Goal: Task Accomplishment & Management: Use online tool/utility

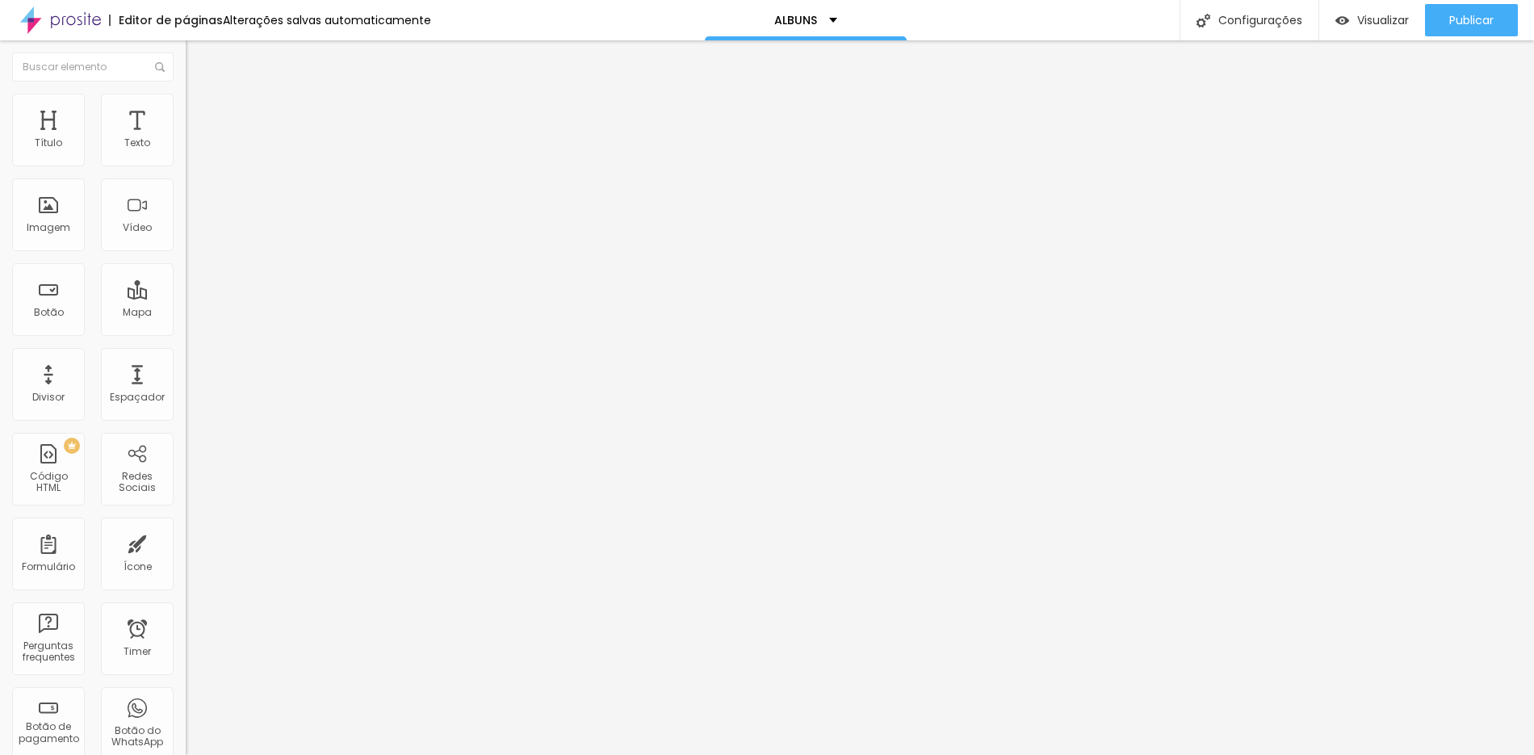
click at [186, 139] on span "Trocar imagem" at bounding box center [230, 132] width 88 height 14
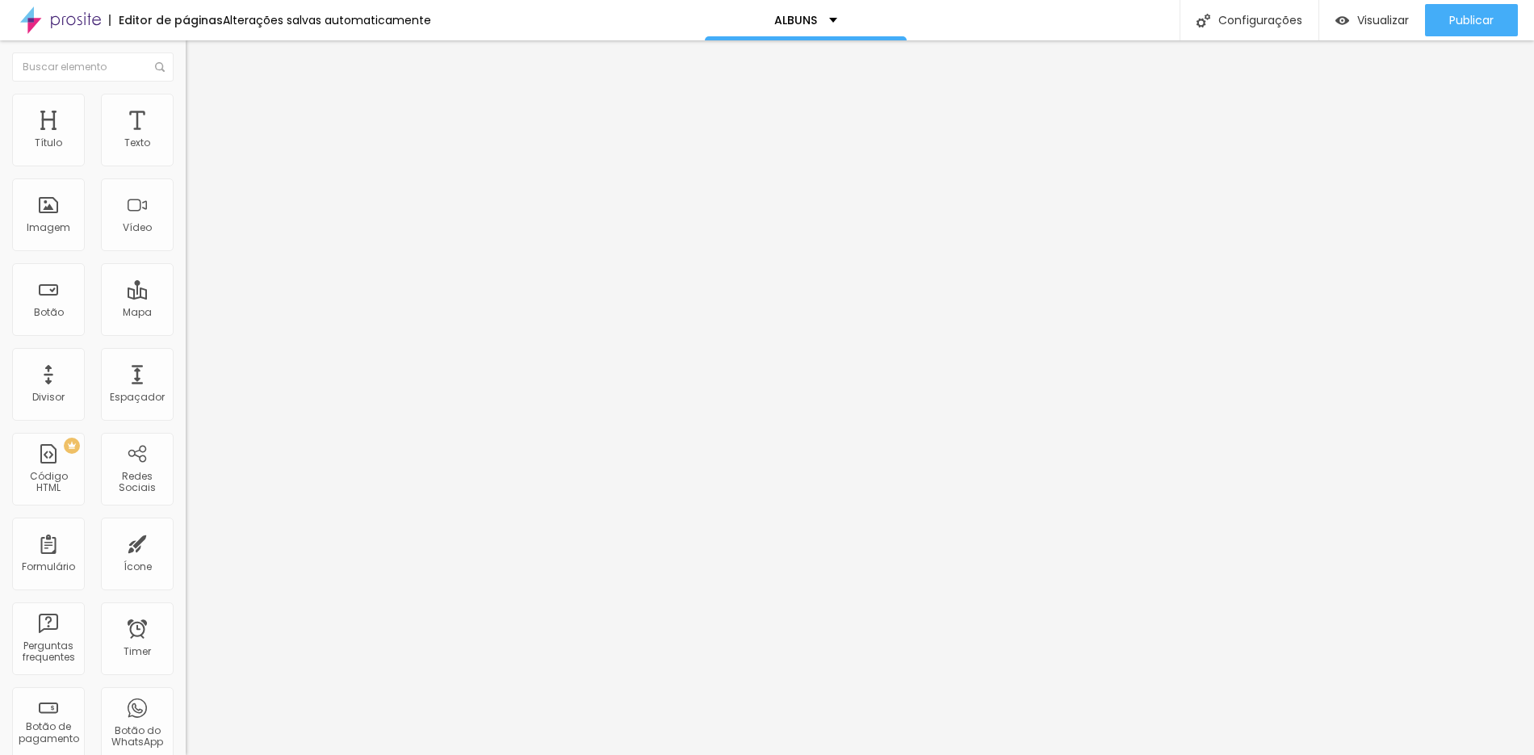
click at [186, 139] on span "Trocar imagem" at bounding box center [230, 132] width 88 height 14
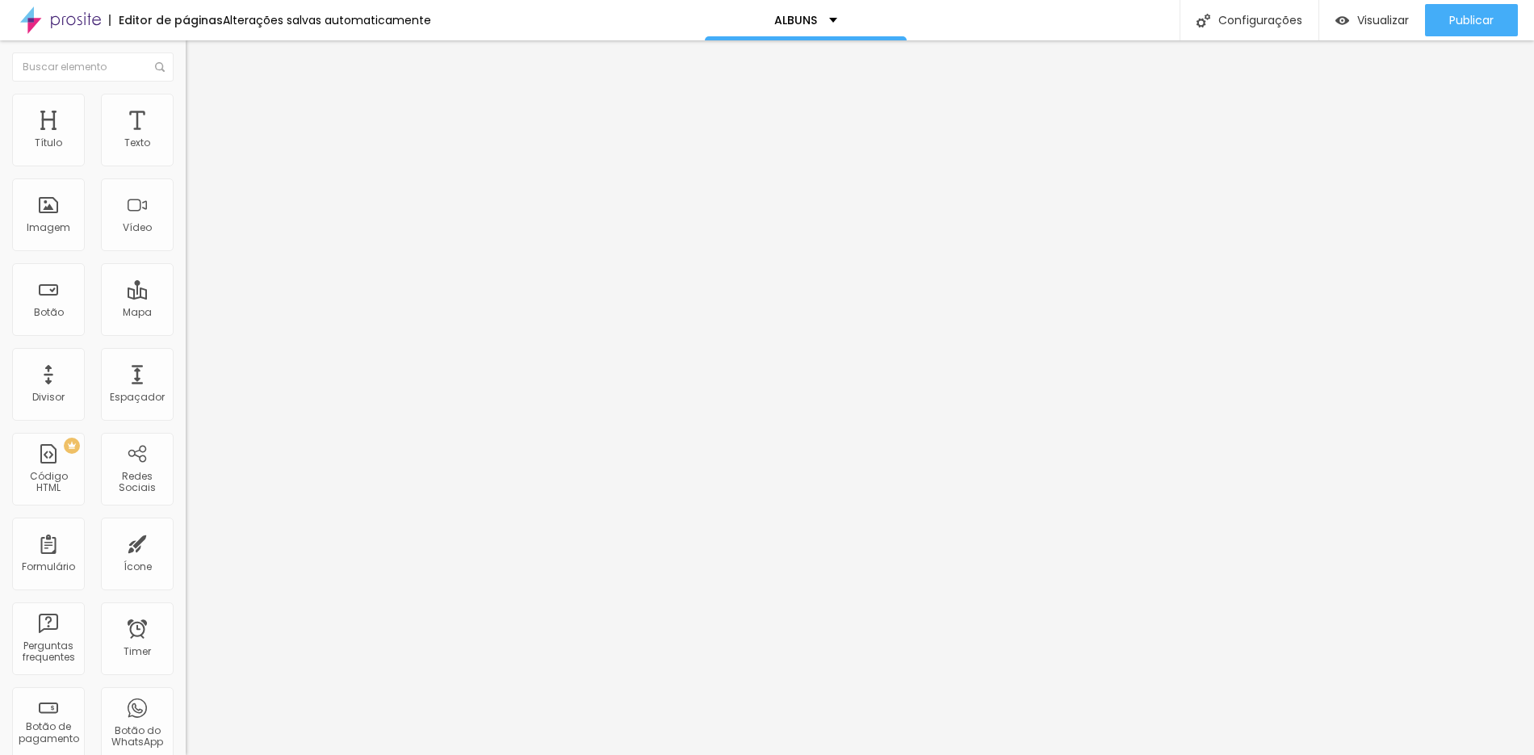
click at [194, 754] on div "Subindo 1/1 arquivos" at bounding box center [767, 760] width 1534 height 10
click at [186, 139] on span "Trocar imagem" at bounding box center [230, 132] width 88 height 14
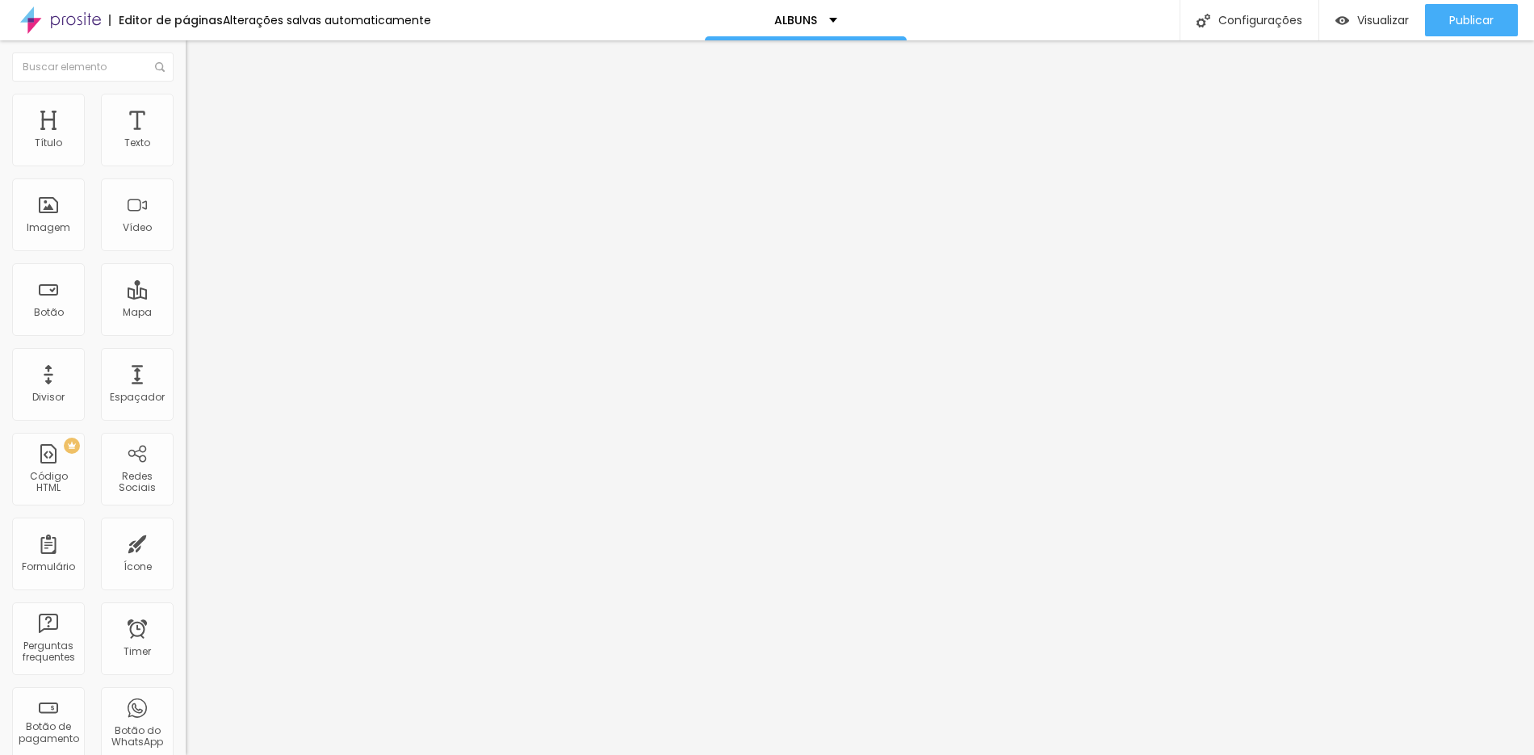
click at [60, 191] on div "Imagem" at bounding box center [48, 214] width 73 height 73
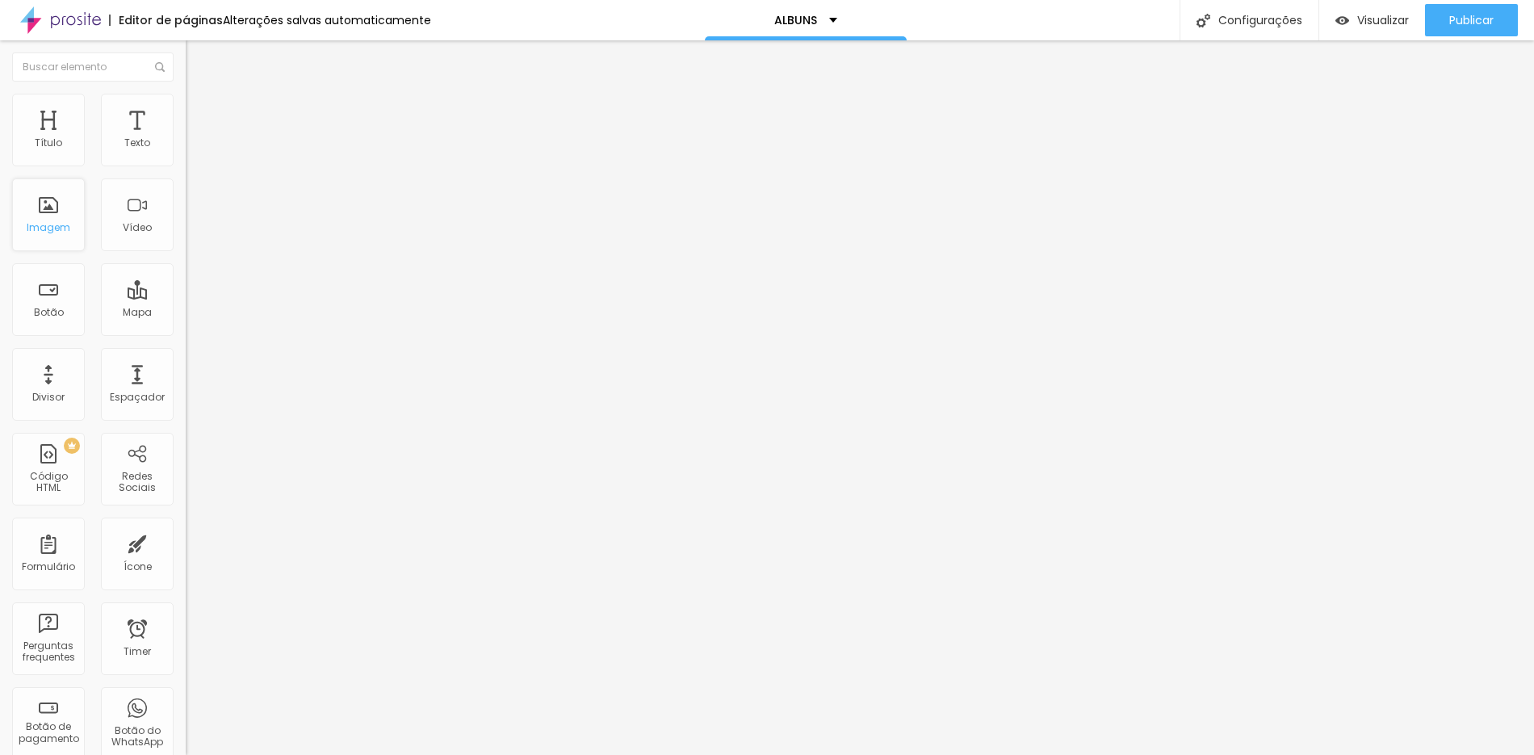
click at [35, 200] on div "Imagem" at bounding box center [48, 214] width 73 height 73
click at [52, 211] on div "Imagem" at bounding box center [48, 214] width 73 height 73
click at [200, 107] on span "Estilo" at bounding box center [212, 105] width 25 height 14
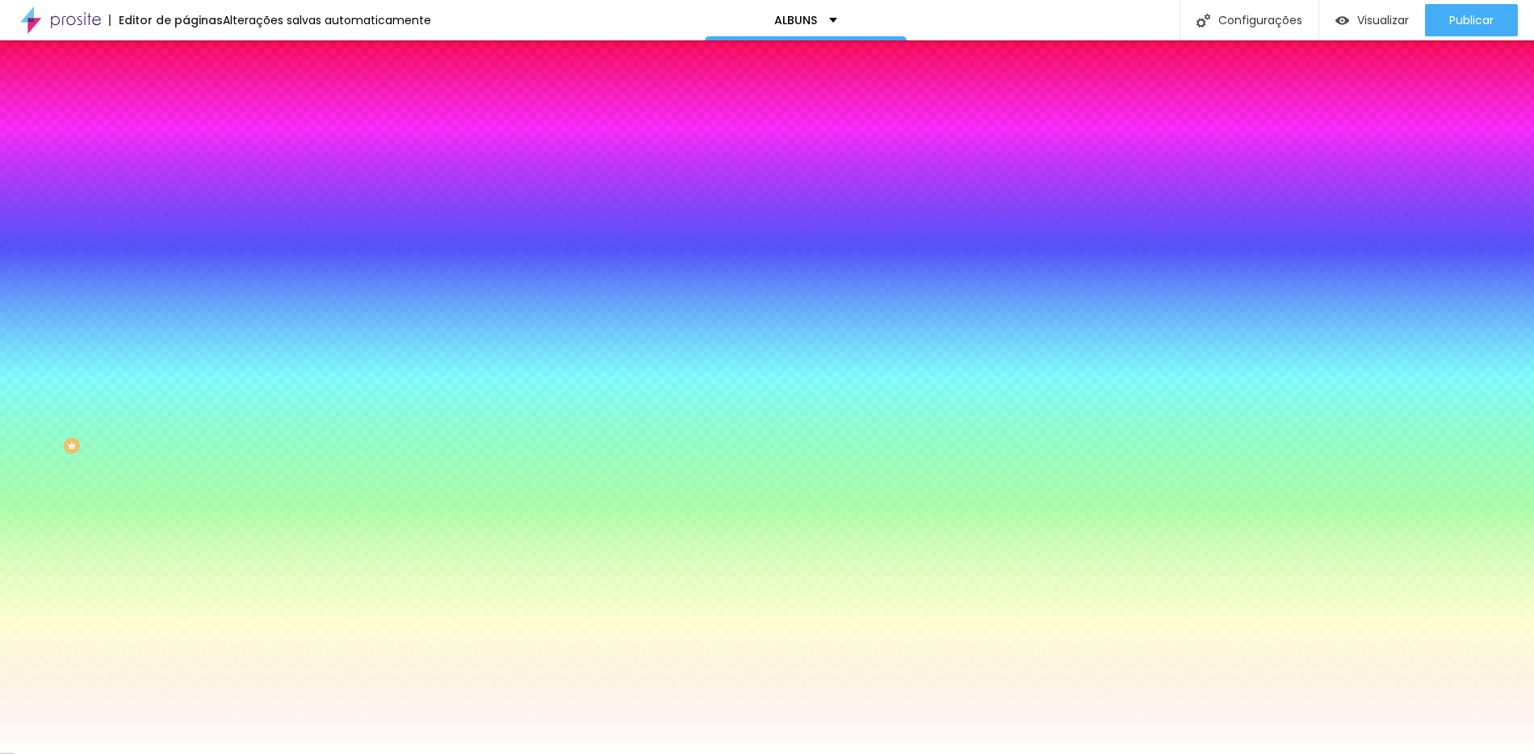
click at [200, 114] on span "Avançado" at bounding box center [226, 121] width 53 height 14
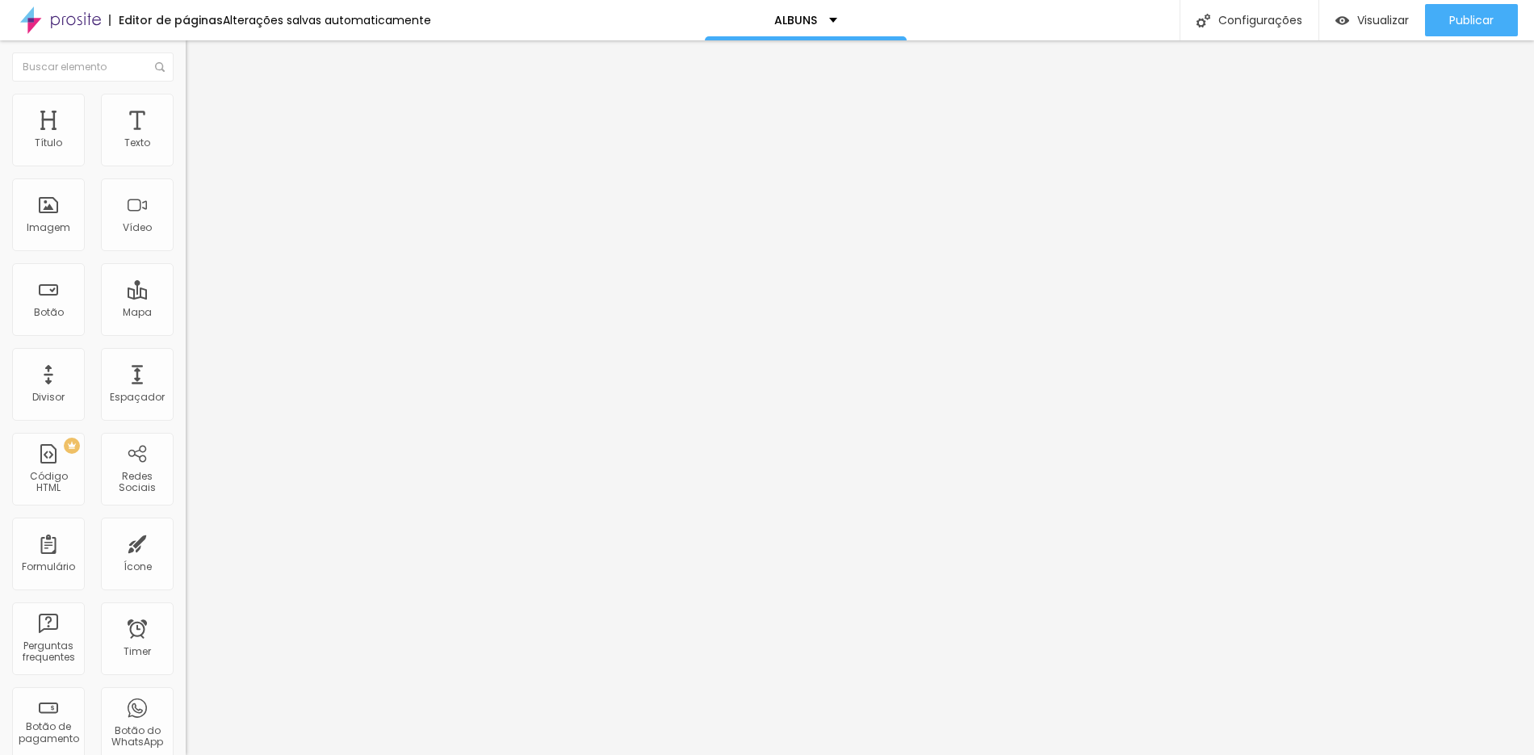
click at [200, 95] on span "Conteúdo" at bounding box center [225, 89] width 50 height 14
click at [198, 63] on img "button" at bounding box center [204, 58] width 13 height 13
click at [67, 229] on div "Imagem" at bounding box center [49, 227] width 44 height 11
click at [186, 139] on span "Adicionar imagem" at bounding box center [238, 132] width 104 height 14
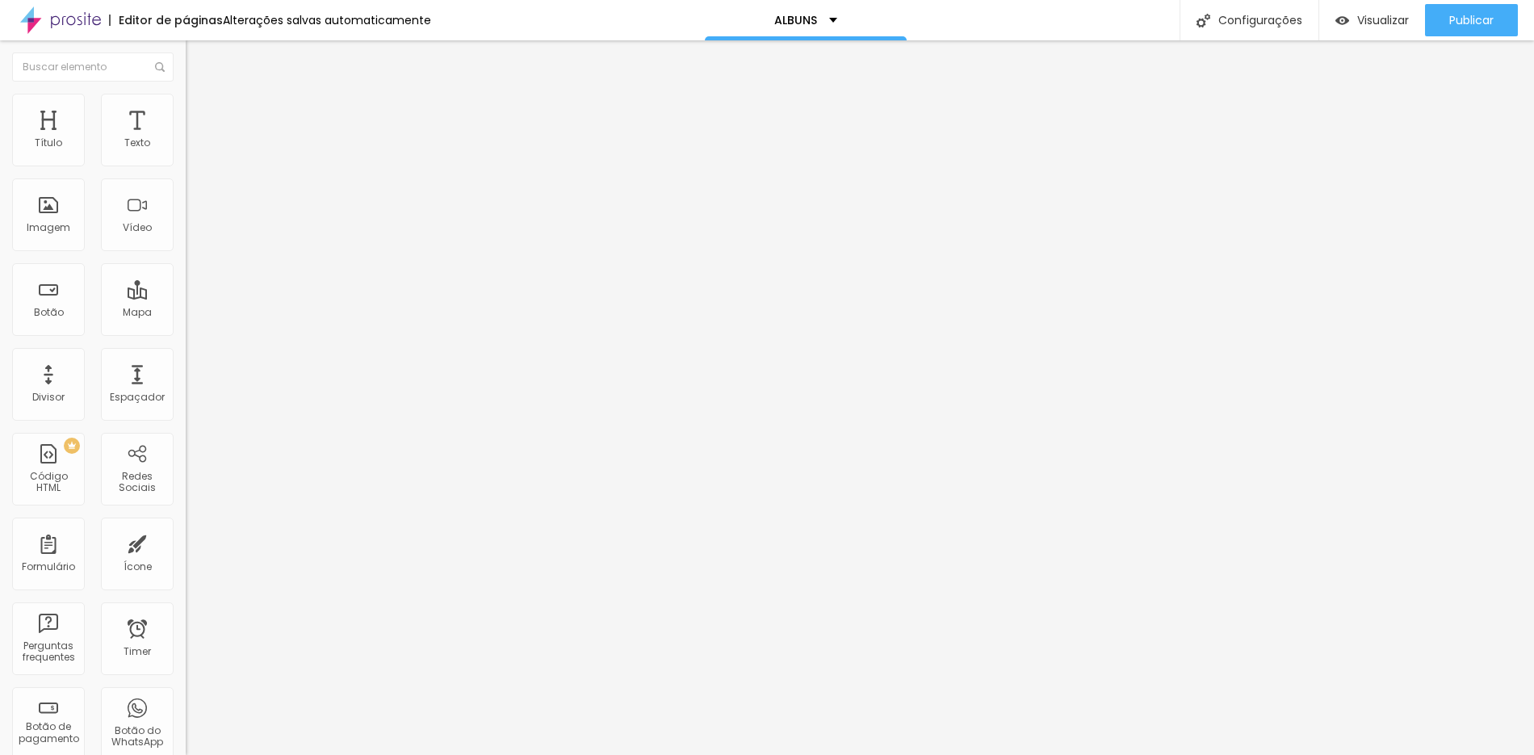
click at [186, 139] on span "Trocar imagem" at bounding box center [230, 132] width 88 height 14
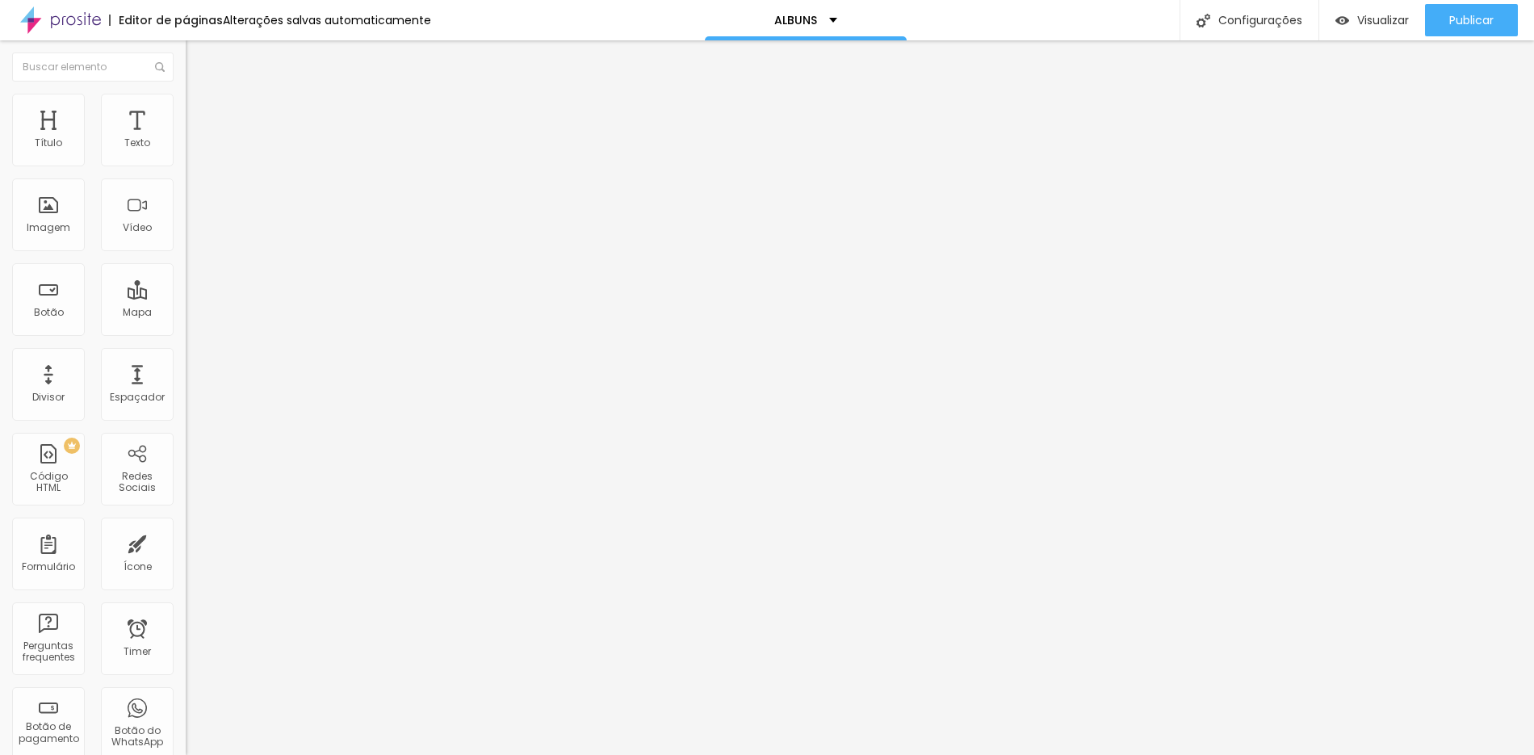
click at [198, 60] on img "button" at bounding box center [204, 58] width 13 height 13
click at [186, 139] on span "Adicionar imagem" at bounding box center [238, 132] width 104 height 14
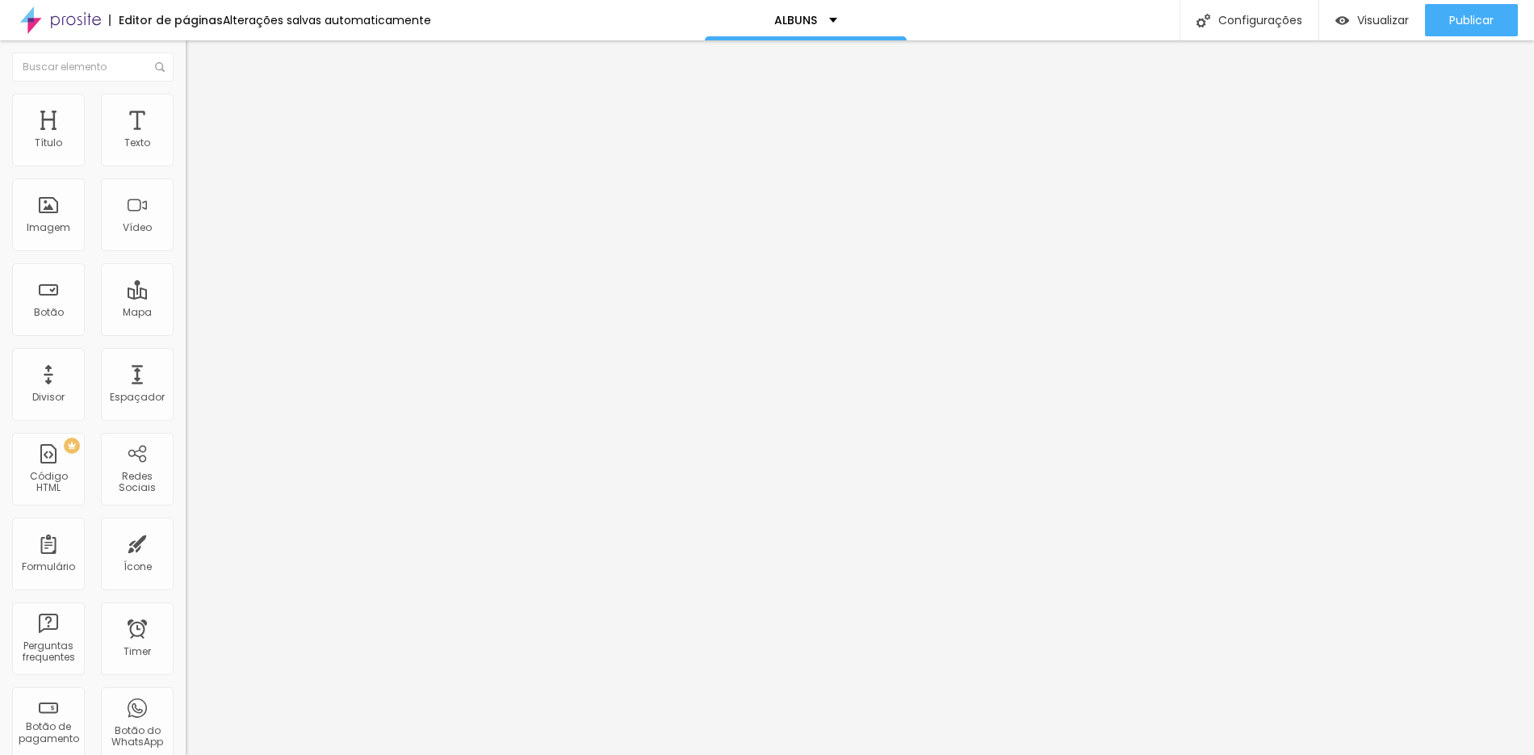
click at [54, 222] on div "Imagem" at bounding box center [49, 227] width 44 height 11
click at [186, 139] on span "Adicionar imagem" at bounding box center [238, 132] width 104 height 14
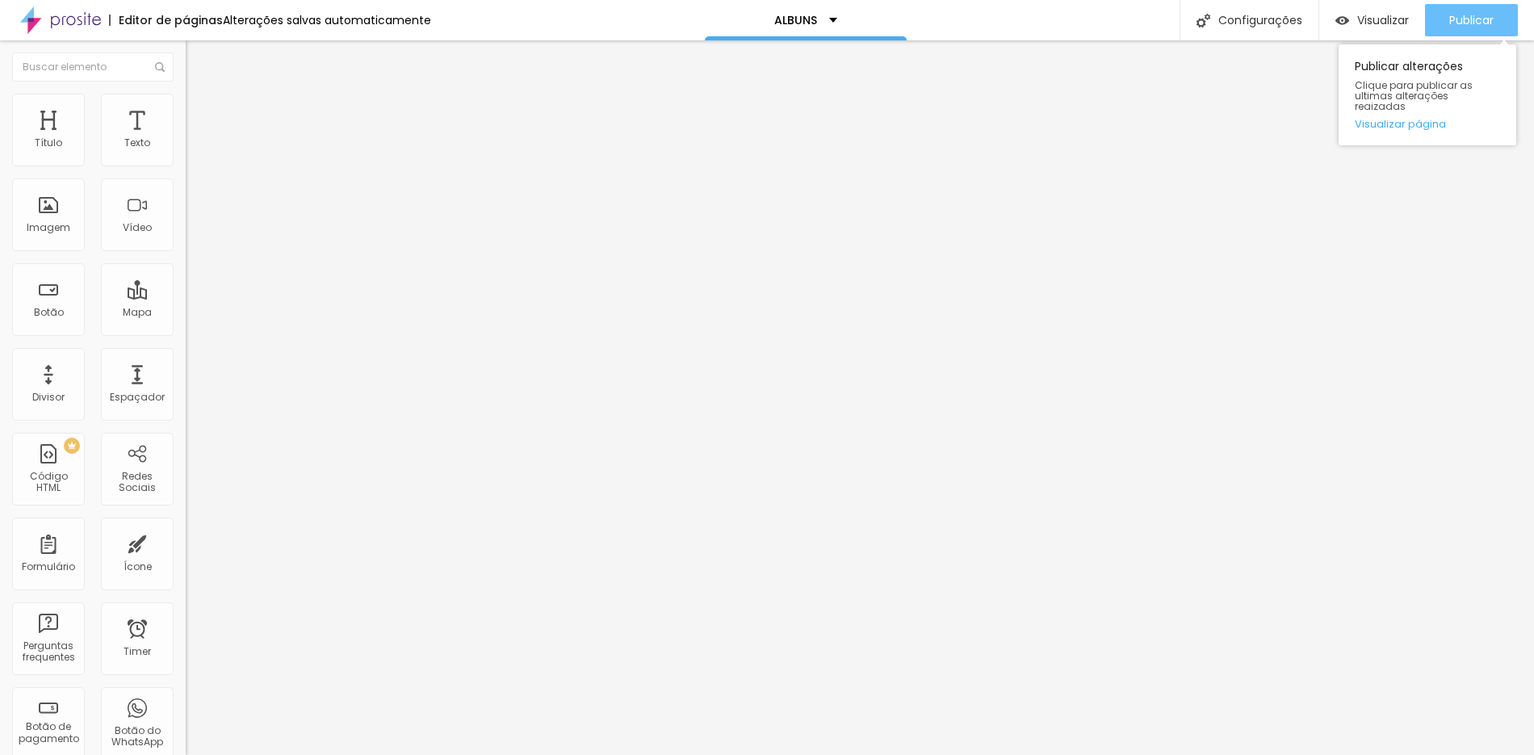
click at [1487, 27] on span "Publicar" at bounding box center [1471, 20] width 44 height 13
